Goal: Task Accomplishment & Management: Complete application form

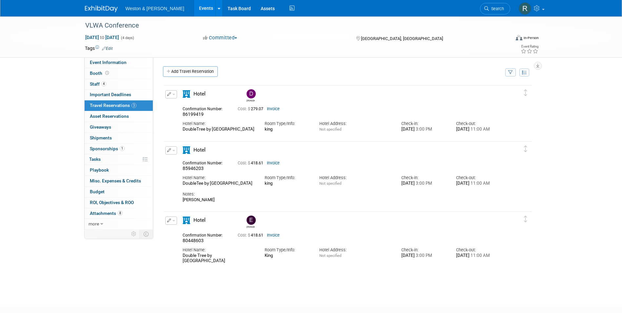
click at [194, 7] on link "Events" at bounding box center [206, 8] width 24 height 16
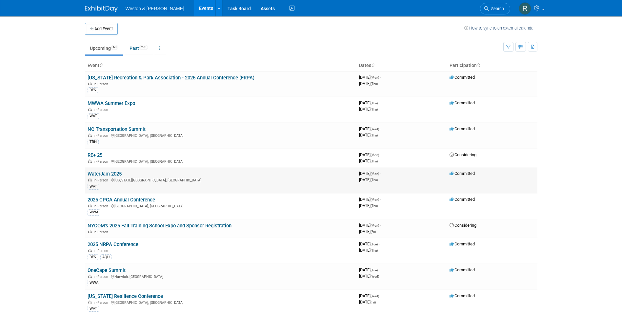
click at [115, 173] on link "WaterJam 2025" at bounding box center [104, 174] width 34 height 6
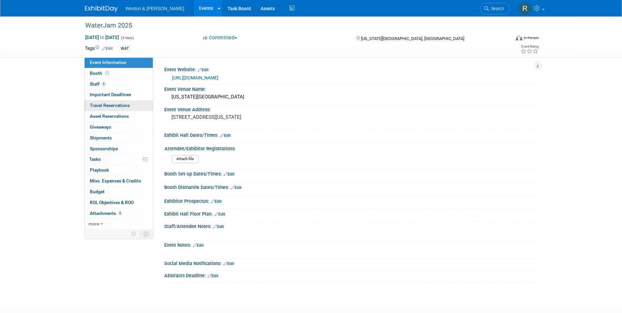
click at [117, 105] on span "Travel Reservations 0" at bounding box center [110, 105] width 40 height 5
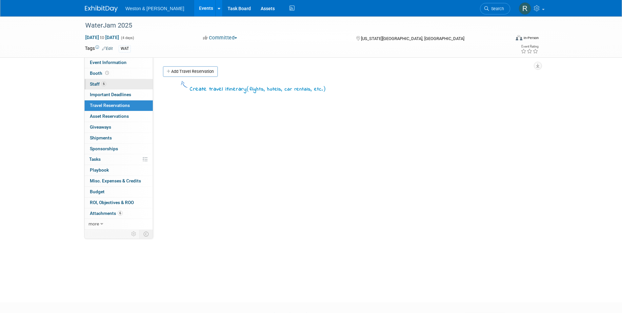
click at [99, 85] on span "Staff 6" at bounding box center [98, 83] width 16 height 5
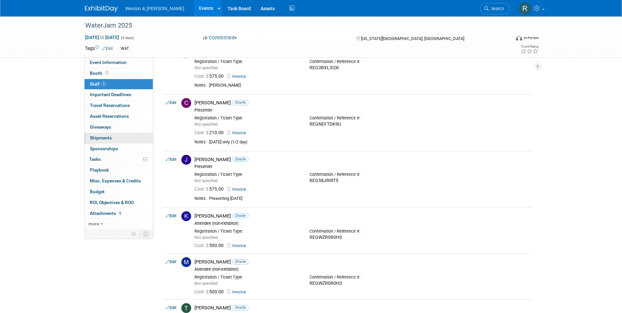
scroll to position [33, 0]
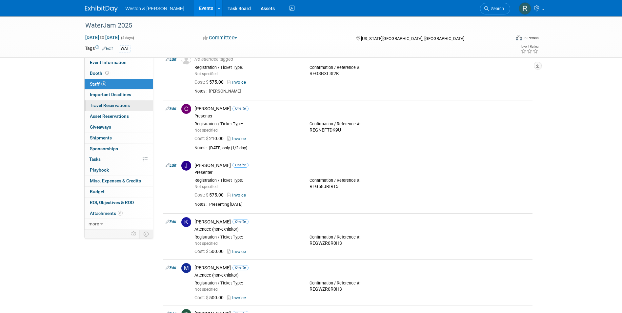
click at [114, 106] on span "Travel Reservations 0" at bounding box center [110, 105] width 40 height 5
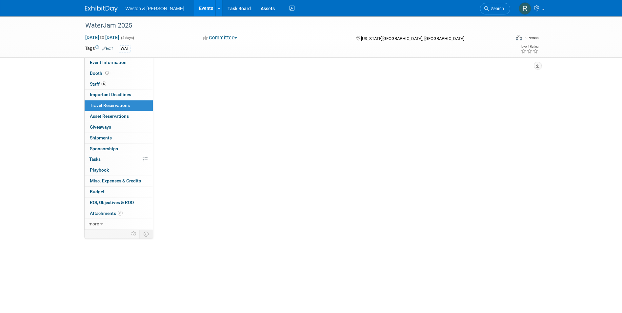
scroll to position [0, 0]
click at [184, 69] on link "Add Travel Reservation" at bounding box center [190, 71] width 55 height 10
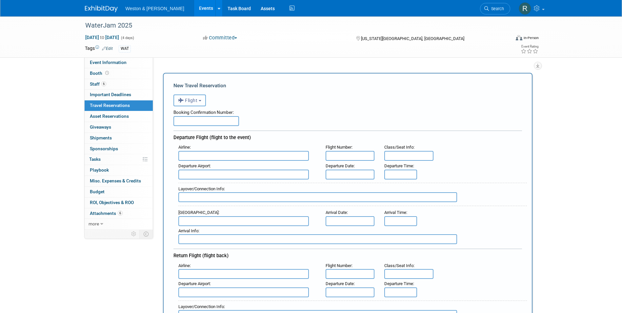
click at [201, 102] on button "Flight" at bounding box center [189, 100] width 32 height 12
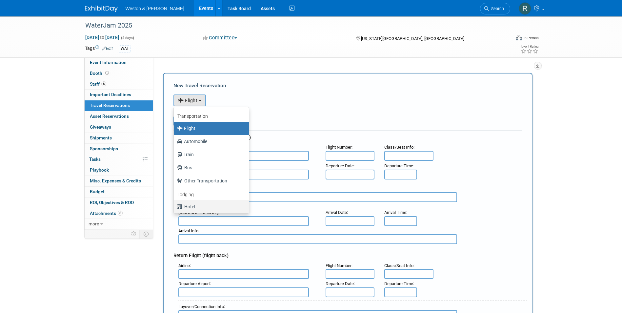
click at [194, 205] on label "Hotel" at bounding box center [209, 206] width 65 height 10
click at [175, 205] on input "Hotel" at bounding box center [172, 206] width 4 height 4
select select "6"
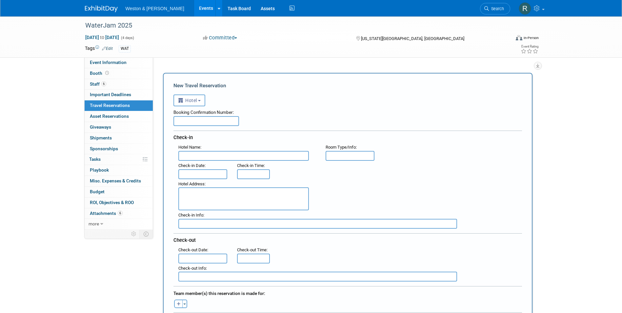
click at [209, 122] on input "text" at bounding box center [206, 121] width 66 height 10
click at [188, 118] on input "text" at bounding box center [206, 121] width 66 height 10
click at [220, 123] on input "text" at bounding box center [206, 121] width 66 height 10
type input "62573194"
click at [188, 153] on input "text" at bounding box center [243, 156] width 130 height 10
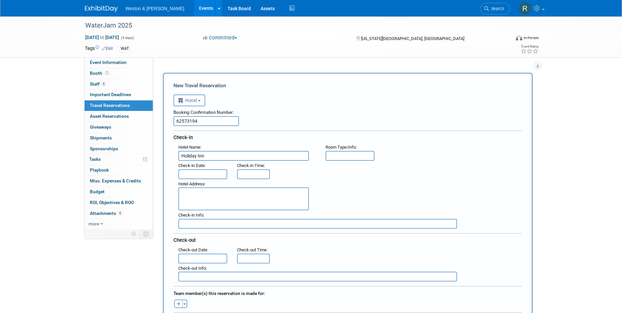
type input "Holiday Inn"
type input "king"
click at [221, 155] on input "Holiday Inn" at bounding box center [243, 156] width 130 height 10
type input "Holiday Inn [PERSON_NAME][GEOGRAPHIC_DATA] - [GEOGRAPHIC_DATA]"
click at [218, 174] on input "text" at bounding box center [202, 174] width 49 height 10
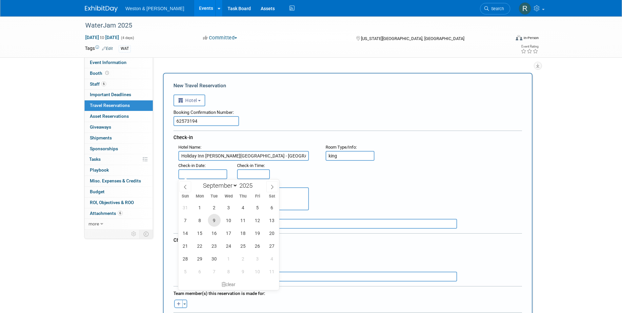
click at [217, 219] on span "9" at bounding box center [214, 220] width 13 height 13
type input "[DATE]"
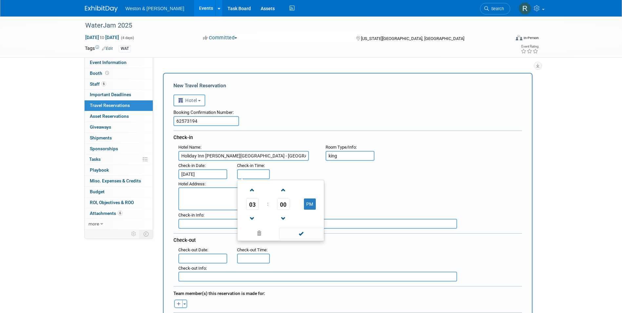
type input "3:00 PM"
click at [257, 174] on input "3:00 PM" at bounding box center [253, 174] width 33 height 10
click at [369, 187] on div "Hotel Address :" at bounding box center [349, 194] width 353 height 31
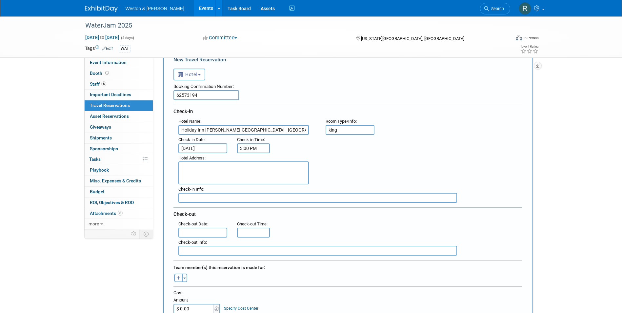
scroll to position [66, 0]
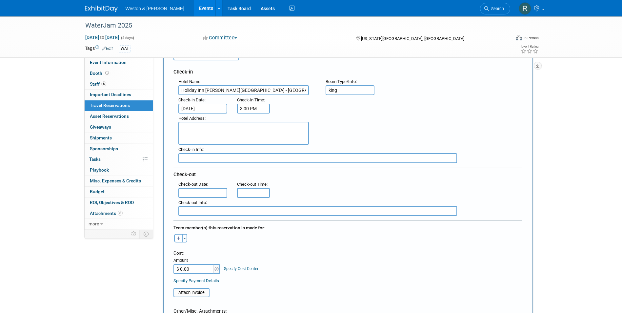
click at [217, 191] on input "text" at bounding box center [202, 193] width 49 height 10
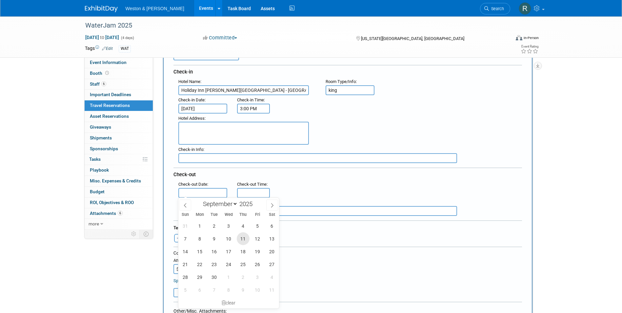
click at [243, 239] on span "11" at bounding box center [243, 238] width 13 height 13
type input "[DATE]"
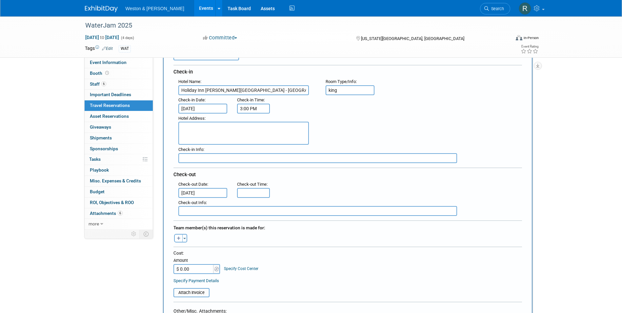
type input "11:00 AM"
click at [252, 193] on input "11:00 AM" at bounding box center [253, 193] width 33 height 10
click at [319, 183] on div ": Check-out Date : [DATE] Check-out Time : 11:00 AM" at bounding box center [349, 188] width 353 height 18
click at [180, 238] on icon "button" at bounding box center [179, 238] width 4 height 4
select select
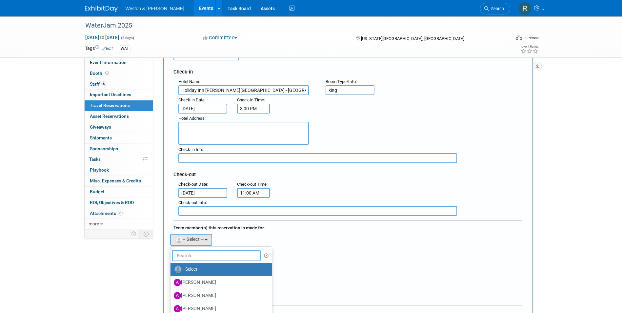
click at [186, 253] on input "text" at bounding box center [216, 255] width 89 height 11
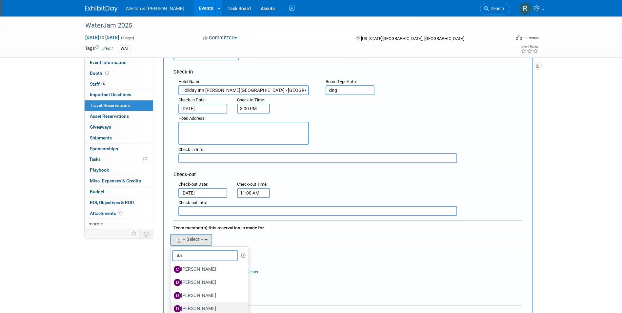
type input "da"
click at [201, 307] on label "[PERSON_NAME]" at bounding box center [208, 308] width 68 height 10
click at [171, 307] on input "[PERSON_NAME]" at bounding box center [169, 307] width 4 height 4
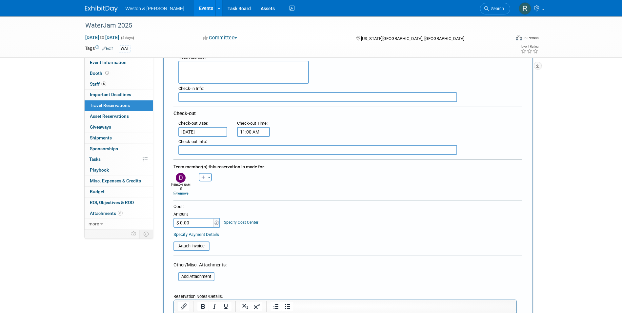
scroll to position [131, 0]
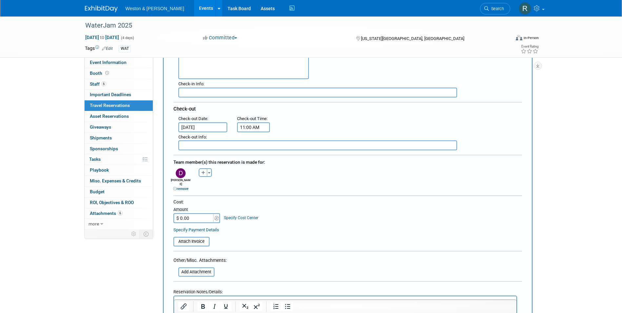
click at [193, 215] on input "$ 0.00" at bounding box center [193, 218] width 41 height 10
type input "$ 449.74"
click at [272, 226] on div "Specify Payment Details" at bounding box center [347, 229] width 348 height 7
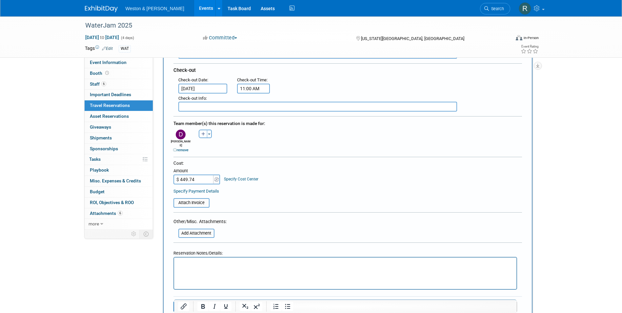
scroll to position [262, 0]
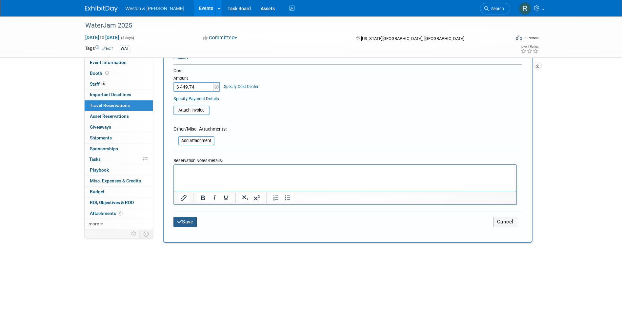
click at [190, 218] on button "Save" at bounding box center [185, 222] width 24 height 10
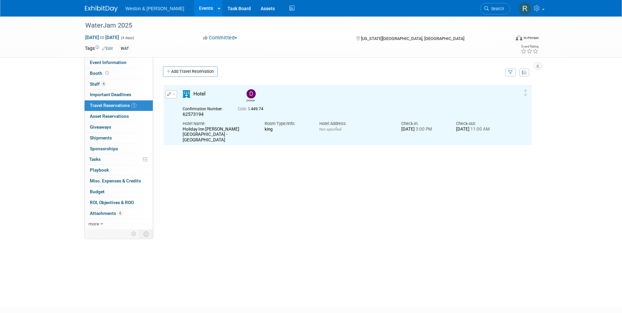
scroll to position [0, 0]
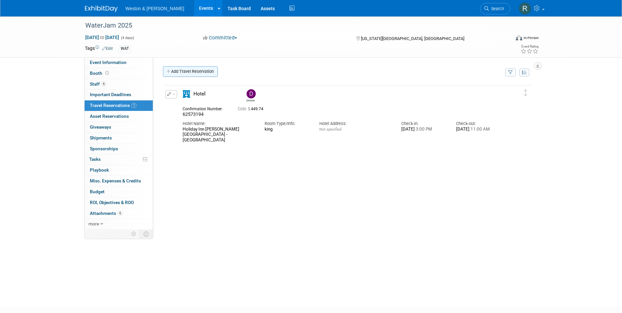
click at [184, 73] on link "Add Travel Reservation" at bounding box center [190, 71] width 55 height 10
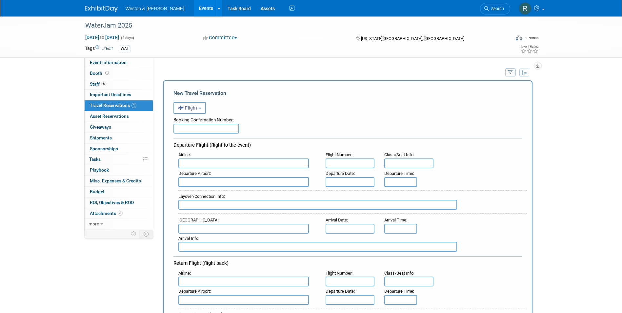
click at [213, 130] on input "text" at bounding box center [206, 129] width 66 height 10
click at [201, 109] on b "button" at bounding box center [200, 107] width 3 height 1
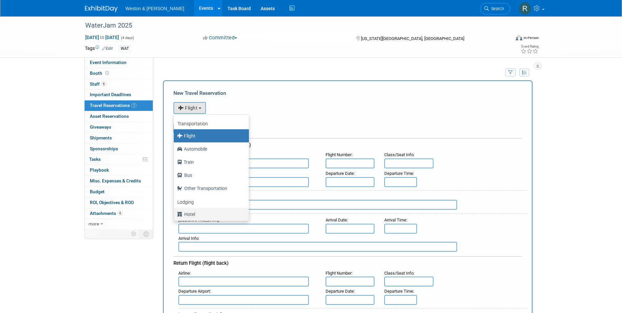
click at [192, 216] on label "Hotel" at bounding box center [209, 214] width 65 height 10
click at [175, 215] on input "Hotel" at bounding box center [172, 213] width 4 height 4
select select "6"
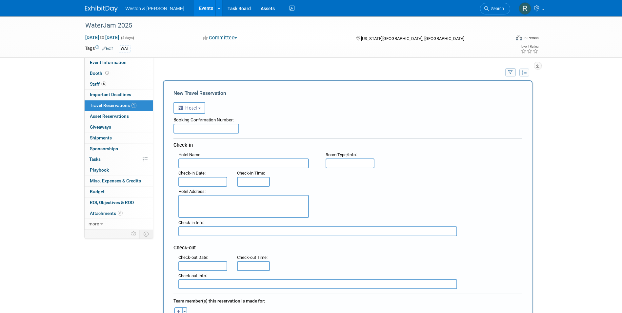
click at [220, 164] on input "text" at bounding box center [243, 163] width 130 height 10
type input "Courtyard [US_STATE][GEOGRAPHIC_DATA]/South"
click at [218, 181] on input "text" at bounding box center [202, 182] width 49 height 10
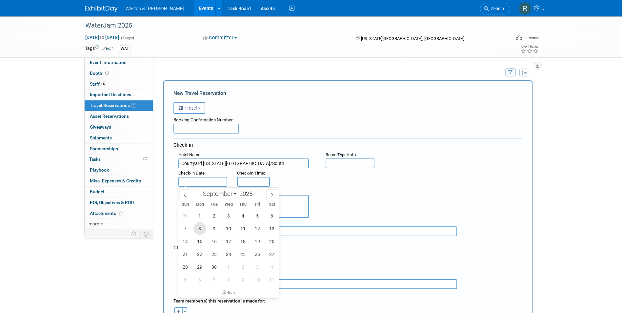
drag, startPoint x: 202, startPoint y: 228, endPoint x: 205, endPoint y: 227, distance: 3.3
click at [202, 228] on span "8" at bounding box center [199, 228] width 13 height 13
type input "[DATE]"
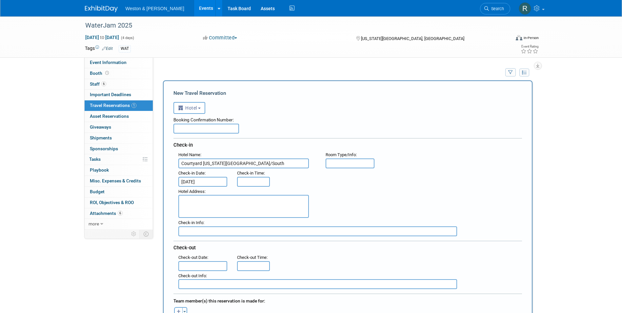
type input "3:00 PM"
click at [257, 183] on input "3:00 PM" at bounding box center [253, 182] width 33 height 10
click at [341, 185] on div ": Check-in Date : [DATE] Check-in Time : 3:00 PM" at bounding box center [349, 177] width 353 height 18
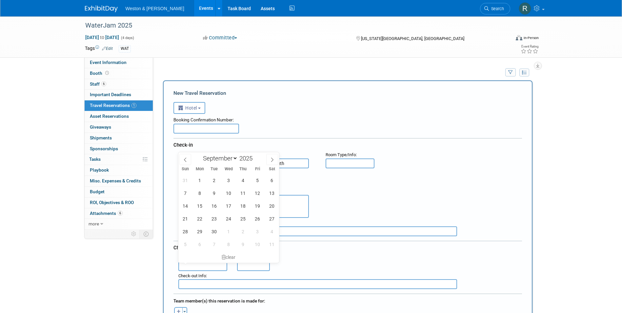
click at [218, 265] on input "text" at bounding box center [202, 266] width 49 height 10
click at [245, 193] on span "11" at bounding box center [243, 192] width 13 height 13
type input "[DATE]"
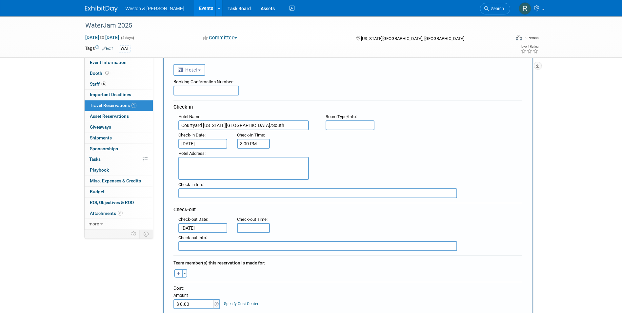
scroll to position [98, 0]
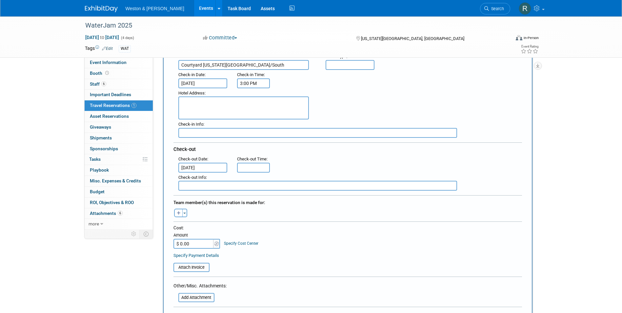
type input "11:00 AM"
click at [256, 167] on input "11:00 AM" at bounding box center [253, 168] width 33 height 10
click at [260, 253] on div "Specify Payment Details" at bounding box center [347, 255] width 348 height 7
click at [179, 214] on icon "button" at bounding box center [179, 213] width 4 height 4
select select
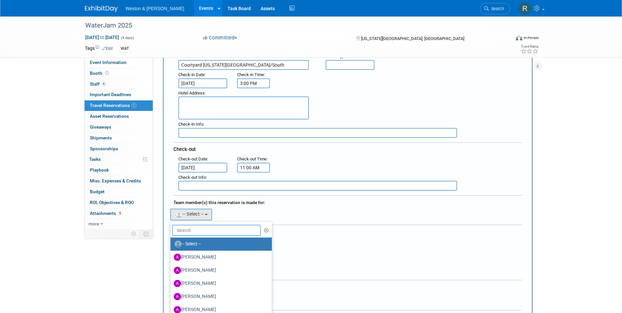
click at [182, 226] on input "text" at bounding box center [216, 229] width 89 height 11
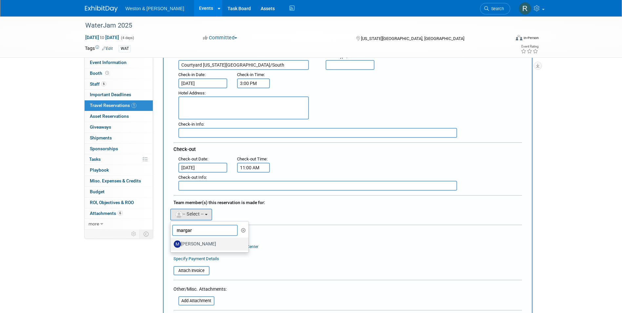
type input "margar"
click at [186, 242] on label "[PERSON_NAME]" at bounding box center [208, 244] width 68 height 10
click at [171, 242] on input "[PERSON_NAME]" at bounding box center [169, 243] width 4 height 4
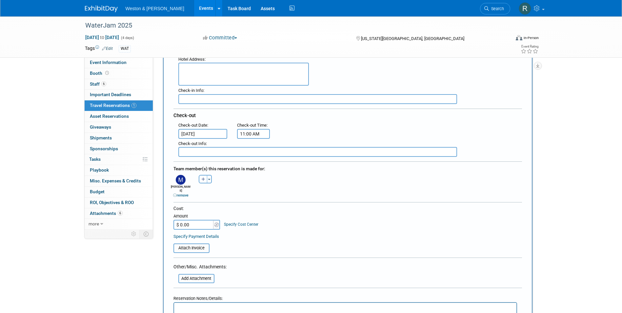
scroll to position [164, 0]
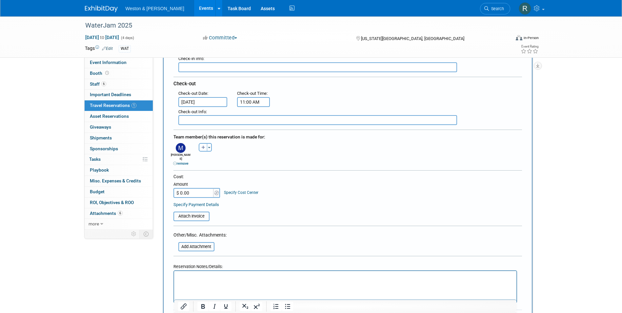
click at [204, 188] on input "$ 0.00" at bounding box center [193, 193] width 41 height 10
type input "$ 433.80"
click at [307, 201] on div "Specify Payment Details" at bounding box center [347, 204] width 348 height 7
click at [180, 213] on input "file" at bounding box center [170, 216] width 78 height 8
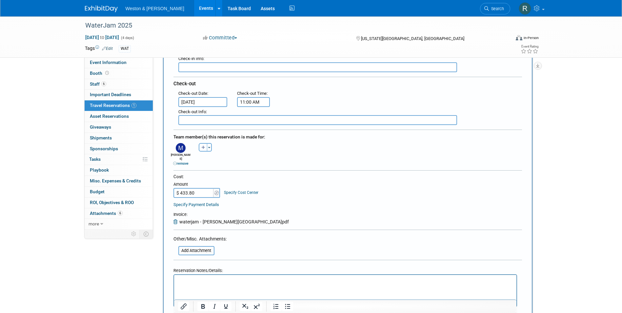
click at [311, 173] on div "Cost:" at bounding box center [347, 176] width 348 height 6
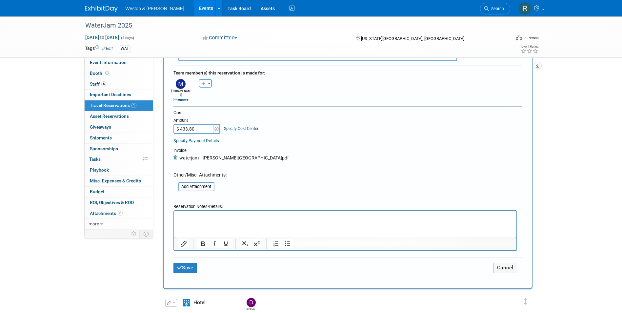
scroll to position [229, 0]
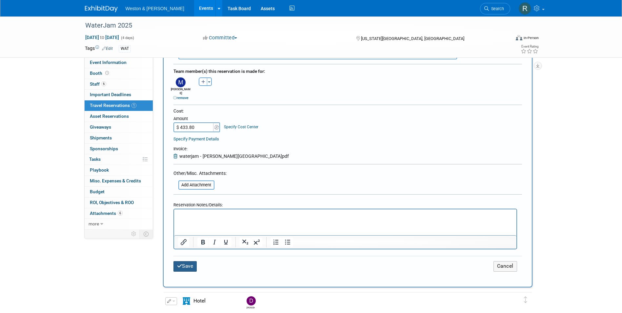
click at [192, 263] on button "Save" at bounding box center [185, 266] width 24 height 10
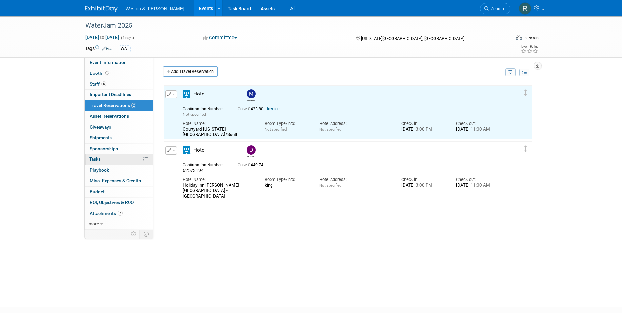
scroll to position [0, 0]
click at [188, 74] on link "Add Travel Reservation" at bounding box center [190, 71] width 55 height 10
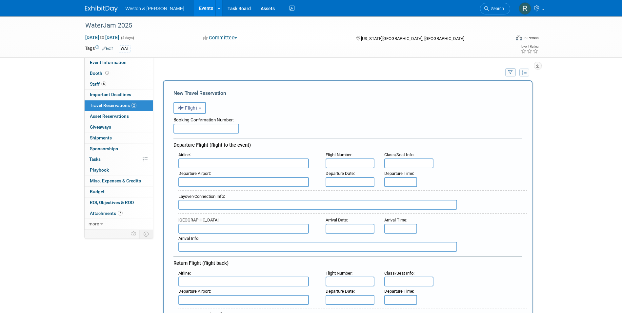
click at [201, 109] on b "button" at bounding box center [200, 107] width 3 height 1
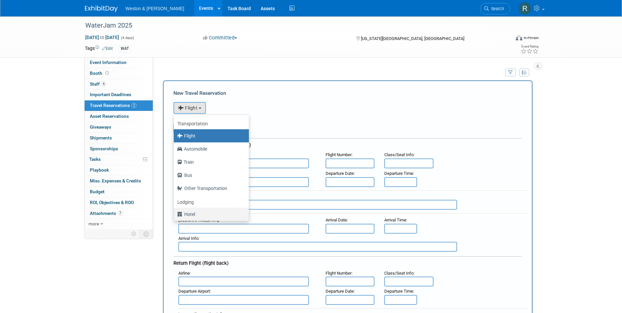
click at [190, 213] on label "Hotel" at bounding box center [209, 214] width 65 height 10
click at [175, 213] on input "Hotel" at bounding box center [172, 213] width 4 height 4
select select "6"
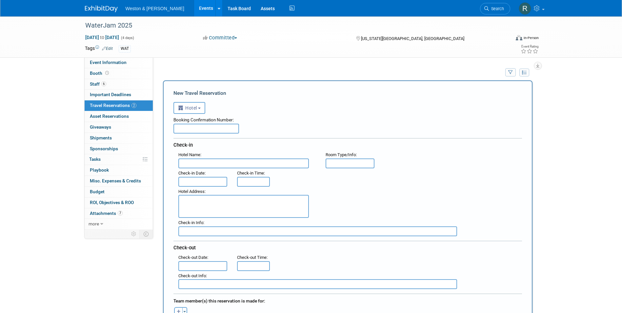
click at [196, 132] on input "text" at bounding box center [206, 129] width 66 height 10
click at [183, 130] on input "text" at bounding box center [206, 129] width 66 height 10
type input "75674749"
click at [234, 162] on input "text" at bounding box center [243, 163] width 130 height 10
type input "Courtyard [US_STATE][GEOGRAPHIC_DATA]/South"
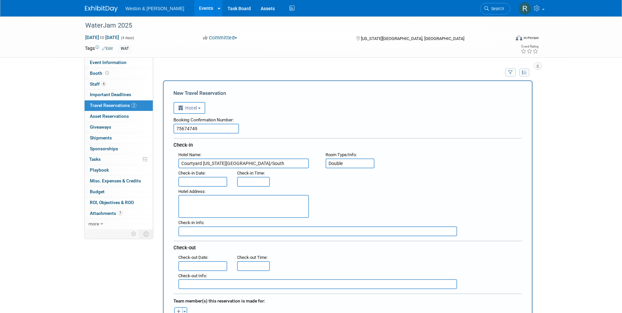
type input "Double"
click at [220, 188] on div "Hotel Address :" at bounding box center [246, 191] width 137 height 7
click at [219, 182] on input "text" at bounding box center [202, 182] width 49 height 10
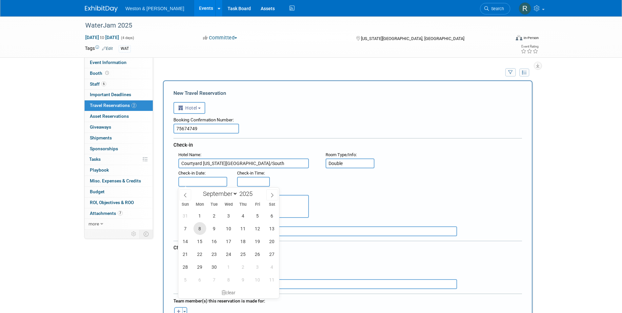
click at [204, 228] on span "8" at bounding box center [199, 228] width 13 height 13
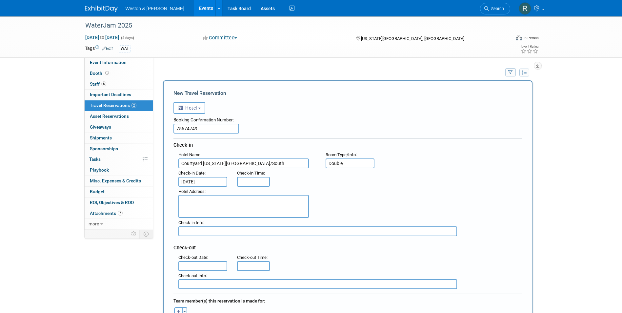
click at [191, 182] on input "[DATE]" at bounding box center [202, 182] width 49 height 10
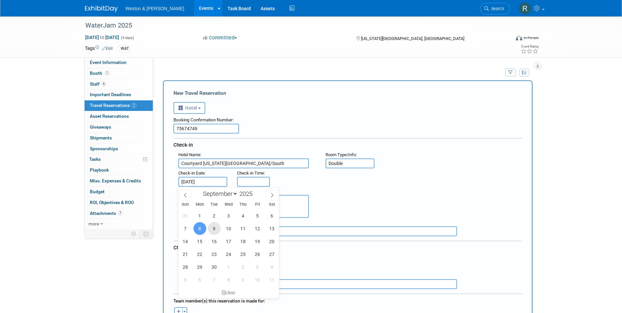
click at [213, 228] on span "9" at bounding box center [214, 228] width 13 height 13
type input "[DATE]"
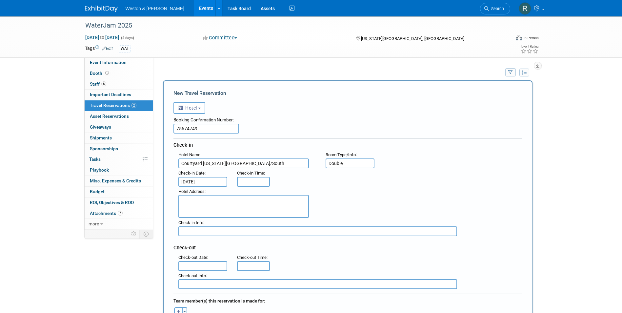
type input "3:00 PM"
click at [243, 182] on input "3:00 PM" at bounding box center [253, 182] width 33 height 10
click at [291, 178] on div ": Check-in Date : [DATE] Check-in Time : 3:00 PM" at bounding box center [349, 177] width 353 height 18
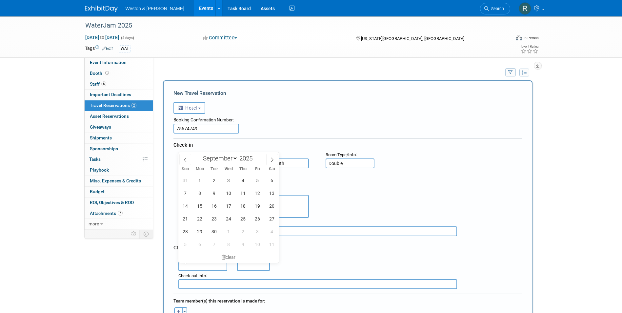
click at [209, 264] on input "text" at bounding box center [202, 266] width 49 height 10
click at [243, 191] on span "11" at bounding box center [243, 192] width 13 height 13
type input "[DATE]"
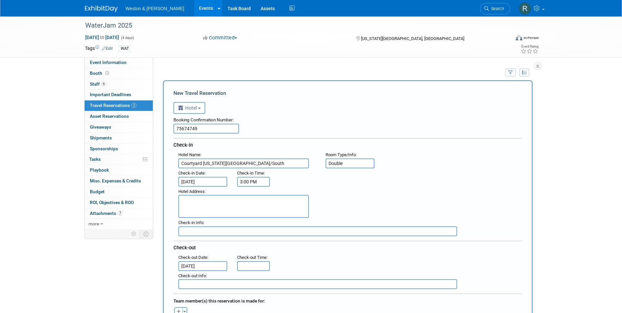
click at [340, 194] on div "Hotel Address :" at bounding box center [349, 201] width 353 height 31
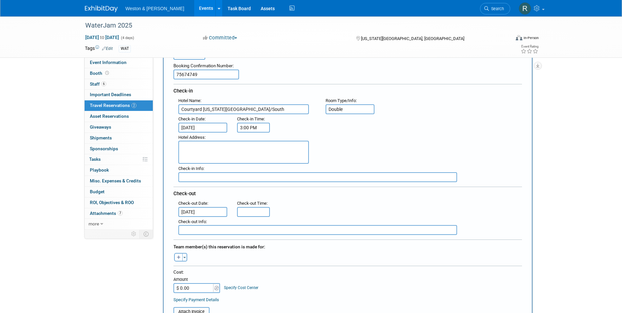
scroll to position [66, 0]
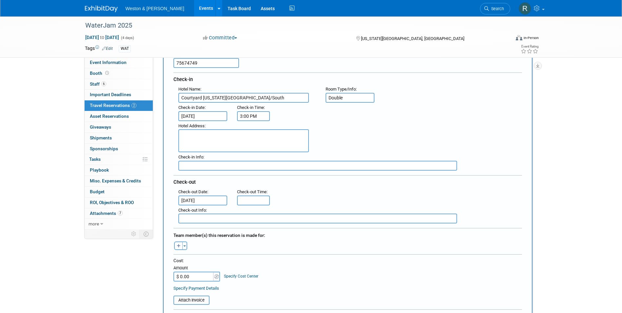
type input "11:00 AM"
click at [254, 198] on input "11:00 AM" at bounding box center [253, 200] width 33 height 10
click at [372, 198] on div ": Check-out Date : [DATE] Check-out Time : 11:00 AM 11 : 00 AM 12 01 02 03 04 0…" at bounding box center [349, 196] width 353 height 18
click at [178, 246] on icon "button" at bounding box center [179, 246] width 4 height 4
select select
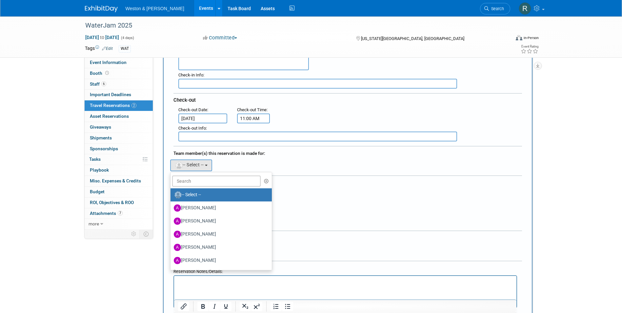
scroll to position [164, 0]
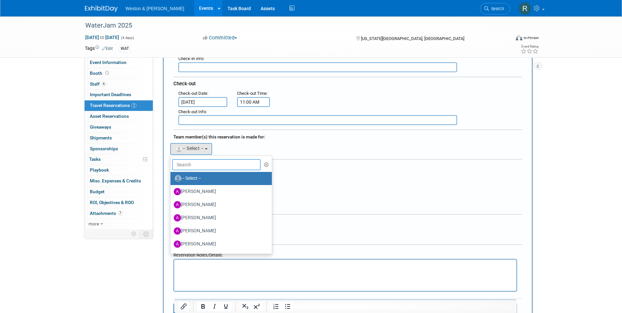
click at [192, 160] on input "text" at bounding box center [216, 164] width 89 height 11
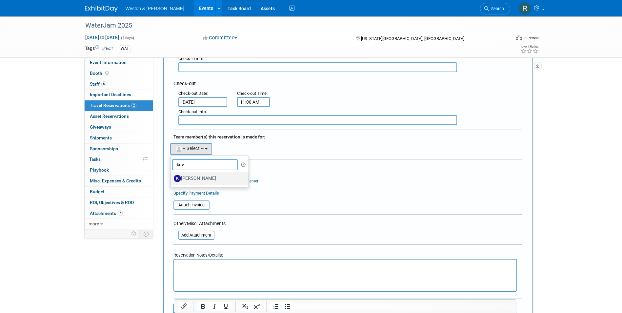
type input "kev"
click at [196, 180] on label "[PERSON_NAME]" at bounding box center [208, 178] width 68 height 10
click at [171, 180] on input "[PERSON_NAME]" at bounding box center [169, 177] width 4 height 4
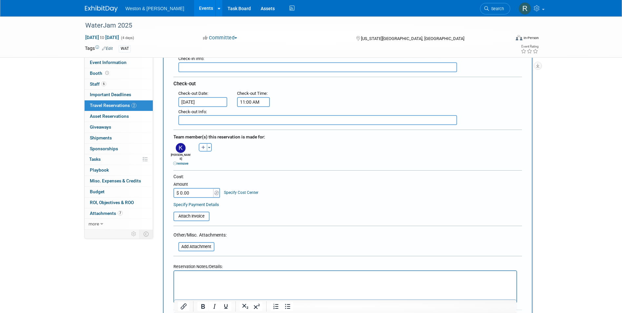
click at [331, 205] on table "Attach Invoice" at bounding box center [347, 212] width 348 height 15
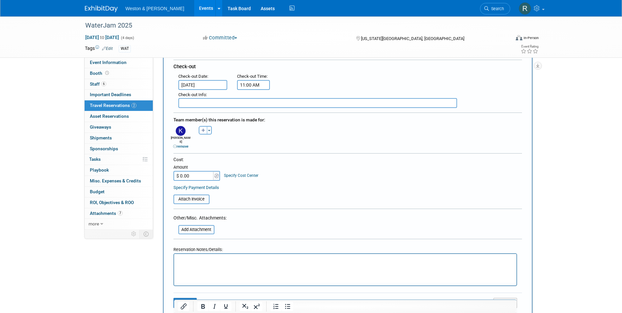
scroll to position [197, 0]
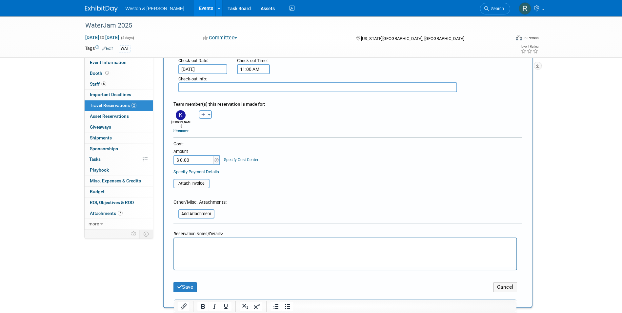
click at [190, 156] on input "$ 0.00" at bounding box center [193, 160] width 41 height 10
type input "$ 289.20"
click at [344, 178] on table "Attach Invoice" at bounding box center [347, 180] width 348 height 15
click at [318, 173] on table "Attach Invoice" at bounding box center [347, 180] width 348 height 15
click at [195, 179] on input "file" at bounding box center [170, 183] width 78 height 8
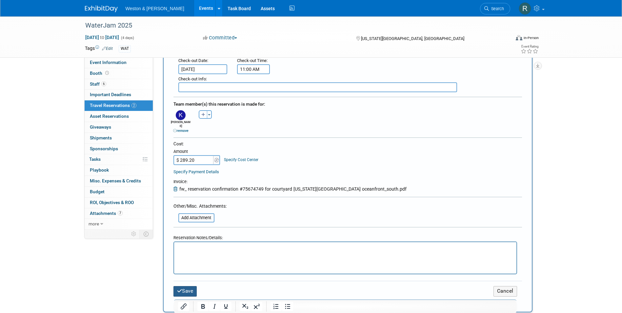
click at [193, 289] on button "Save" at bounding box center [185, 291] width 24 height 10
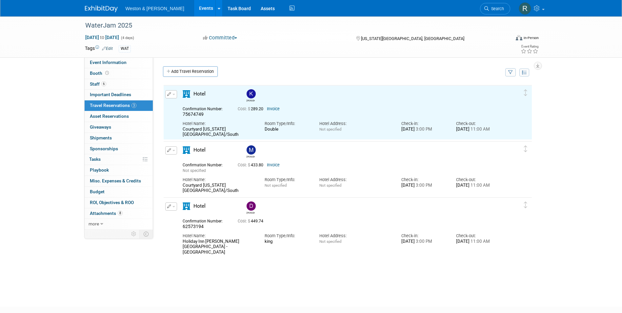
scroll to position [0, 0]
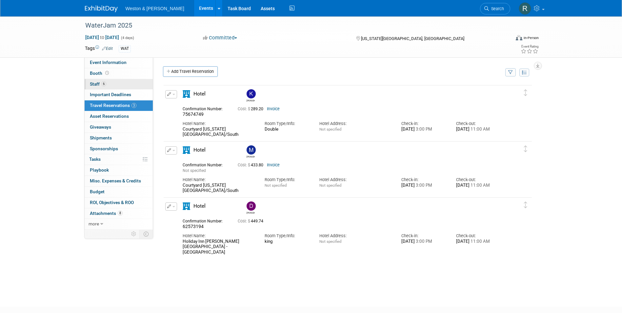
click at [93, 86] on span "Staff 6" at bounding box center [98, 83] width 16 height 5
